Goal: Information Seeking & Learning: Check status

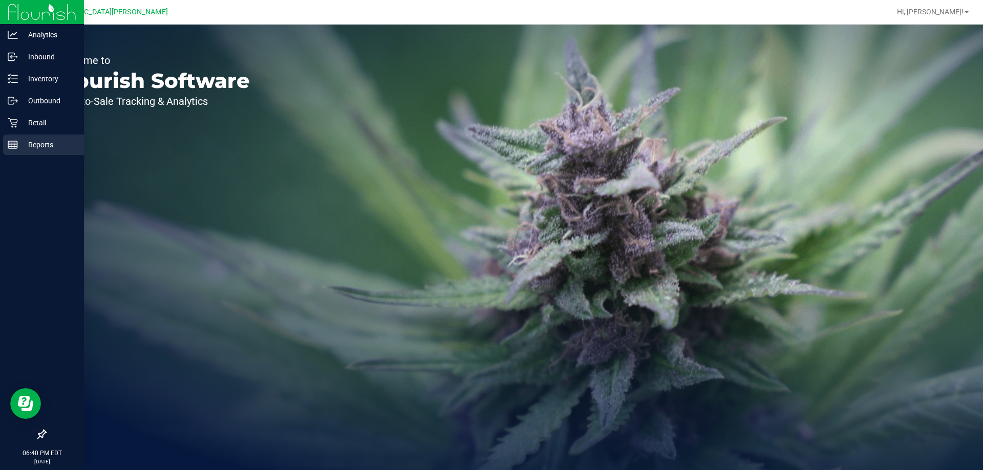
click at [39, 144] on p "Reports" at bounding box center [48, 145] width 61 height 12
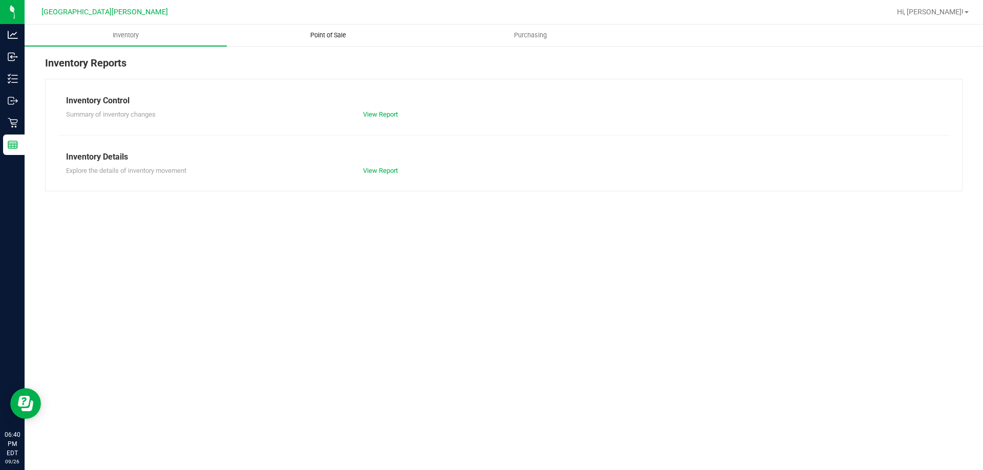
click at [327, 36] on span "Point of Sale" at bounding box center [327, 35] width 63 height 9
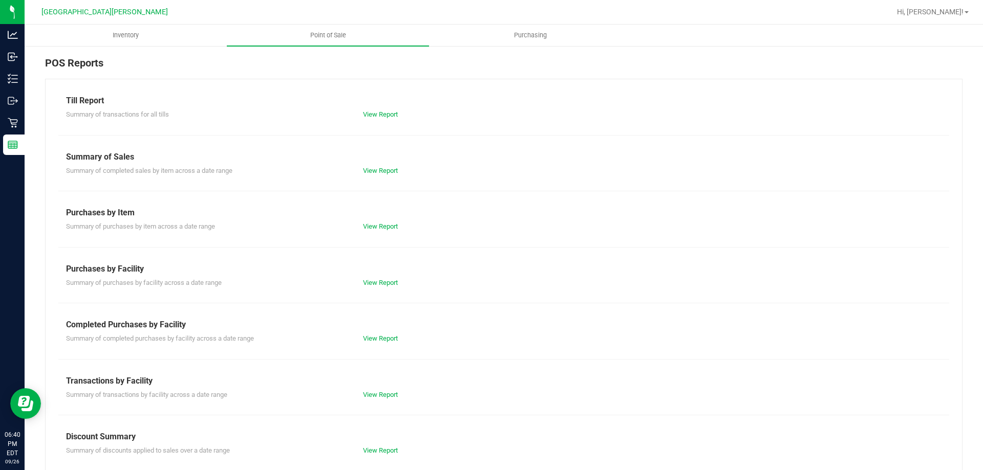
click at [367, 334] on div "View Report" at bounding box center [429, 339] width 148 height 10
click at [366, 341] on link "View Report" at bounding box center [380, 339] width 35 height 8
